Goal: Information Seeking & Learning: Check status

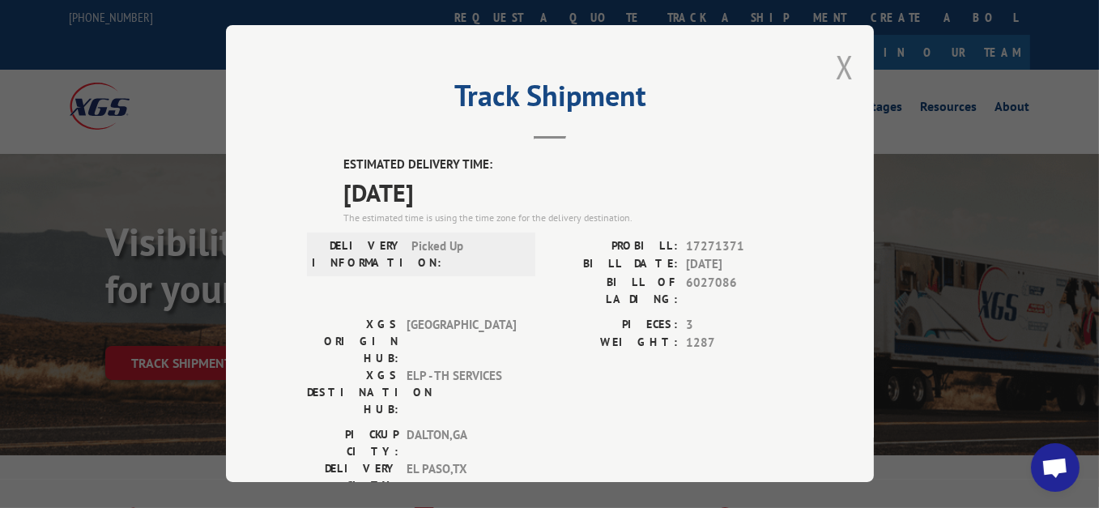
click at [845, 52] on button "Close modal" at bounding box center [845, 66] width 18 height 43
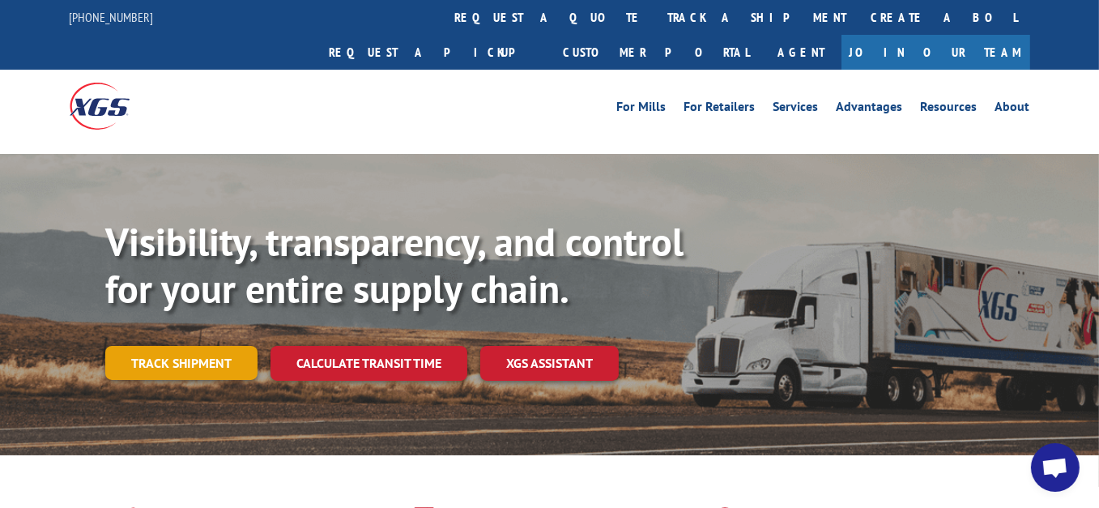
click at [216, 346] on link "Track shipment" at bounding box center [181, 363] width 152 height 34
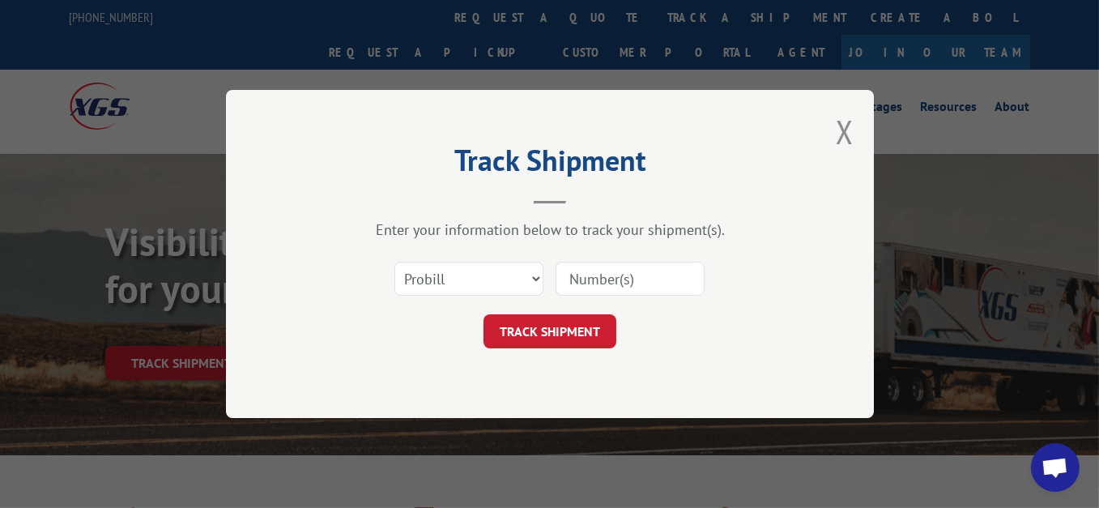
click at [583, 281] on input at bounding box center [630, 279] width 149 height 34
paste input "17271371"
type input "17271371"
click at [547, 337] on button "TRACK SHIPMENT" at bounding box center [550, 331] width 133 height 34
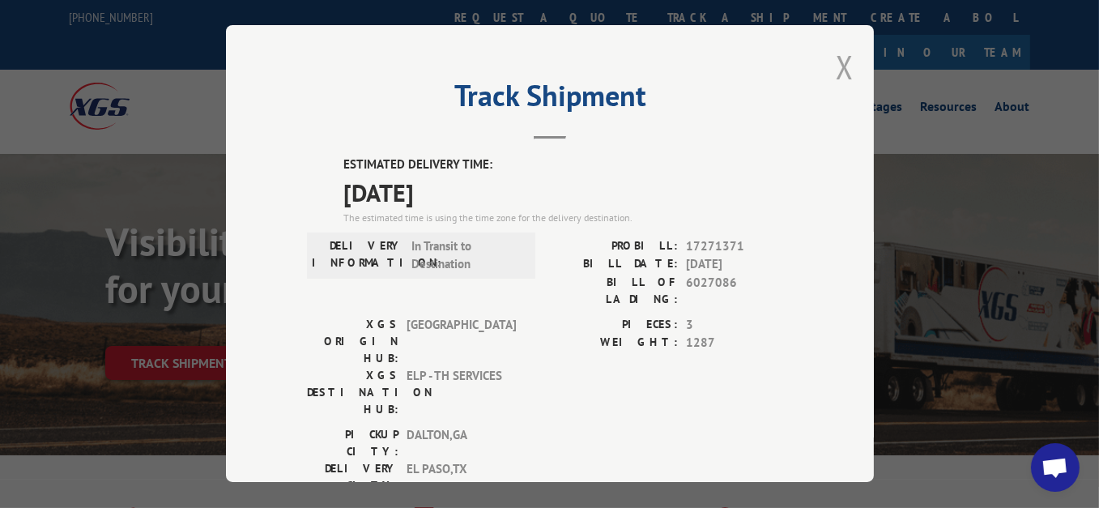
click at [840, 65] on button "Close modal" at bounding box center [845, 66] width 18 height 43
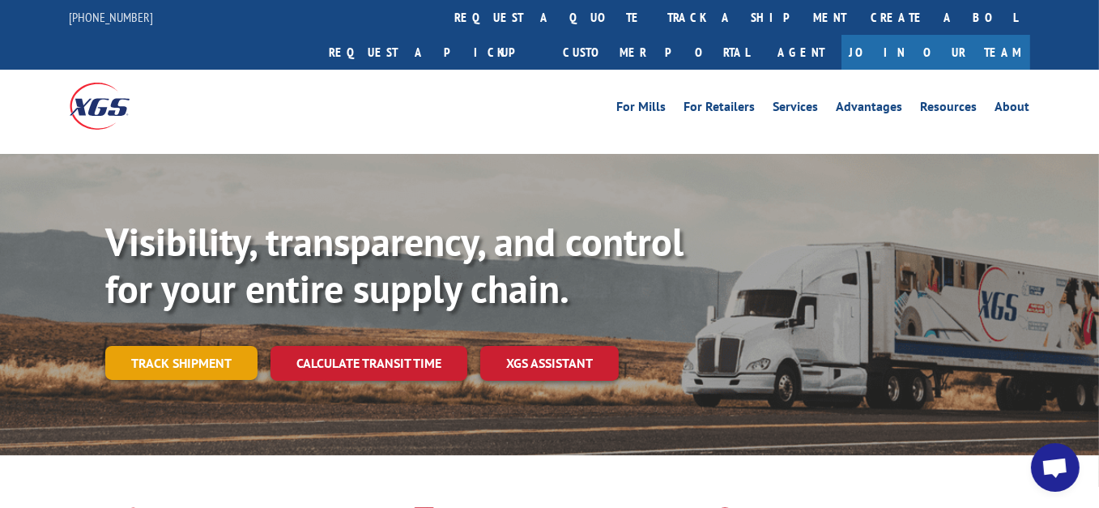
click at [123, 346] on link "Track shipment" at bounding box center [181, 363] width 152 height 34
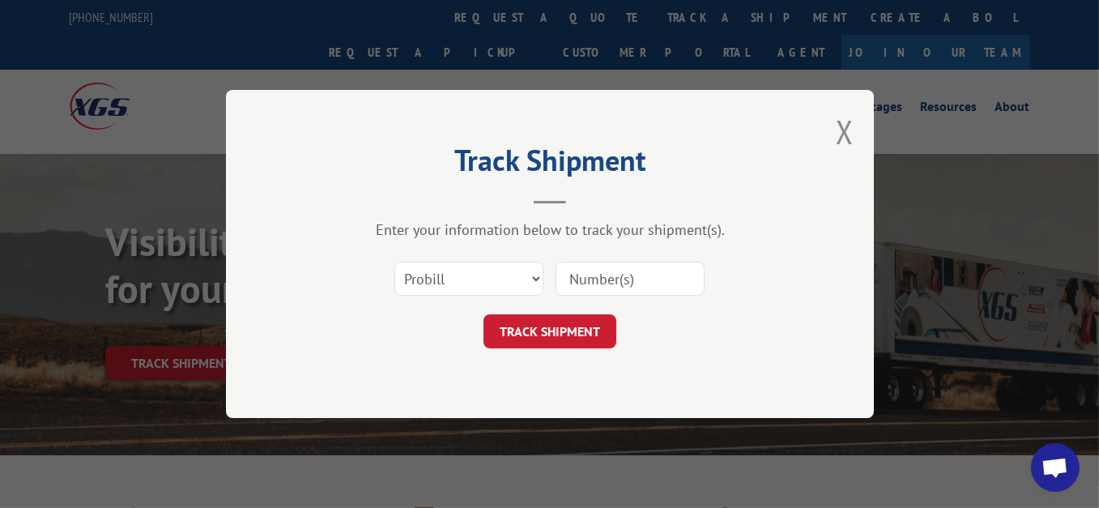
click at [608, 278] on input at bounding box center [630, 279] width 149 height 34
paste input "17472099"
type input "17472099"
click at [554, 323] on button "TRACK SHIPMENT" at bounding box center [550, 331] width 133 height 34
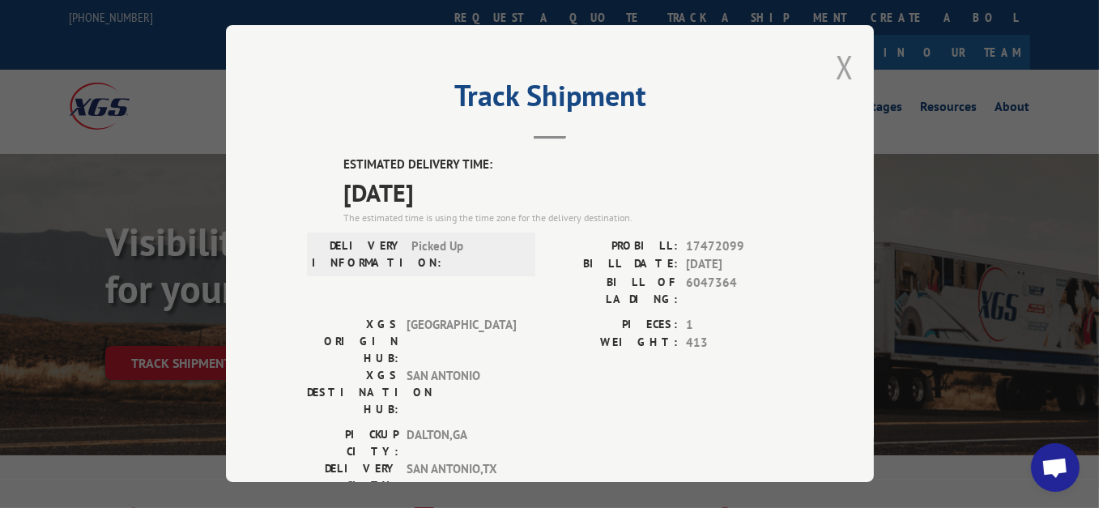
click at [838, 59] on button "Close modal" at bounding box center [845, 66] width 18 height 43
